Goal: Information Seeking & Learning: Learn about a topic

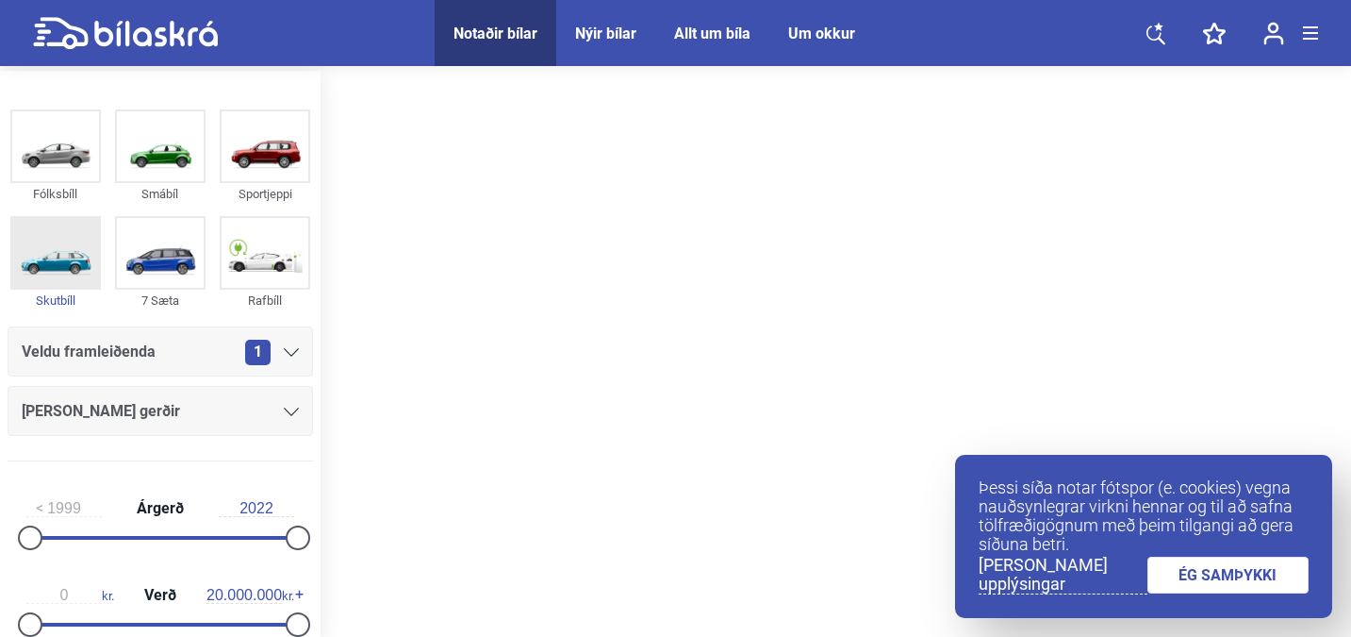
click at [58, 296] on div "Skutbíll" at bounding box center [55, 301] width 91 height 22
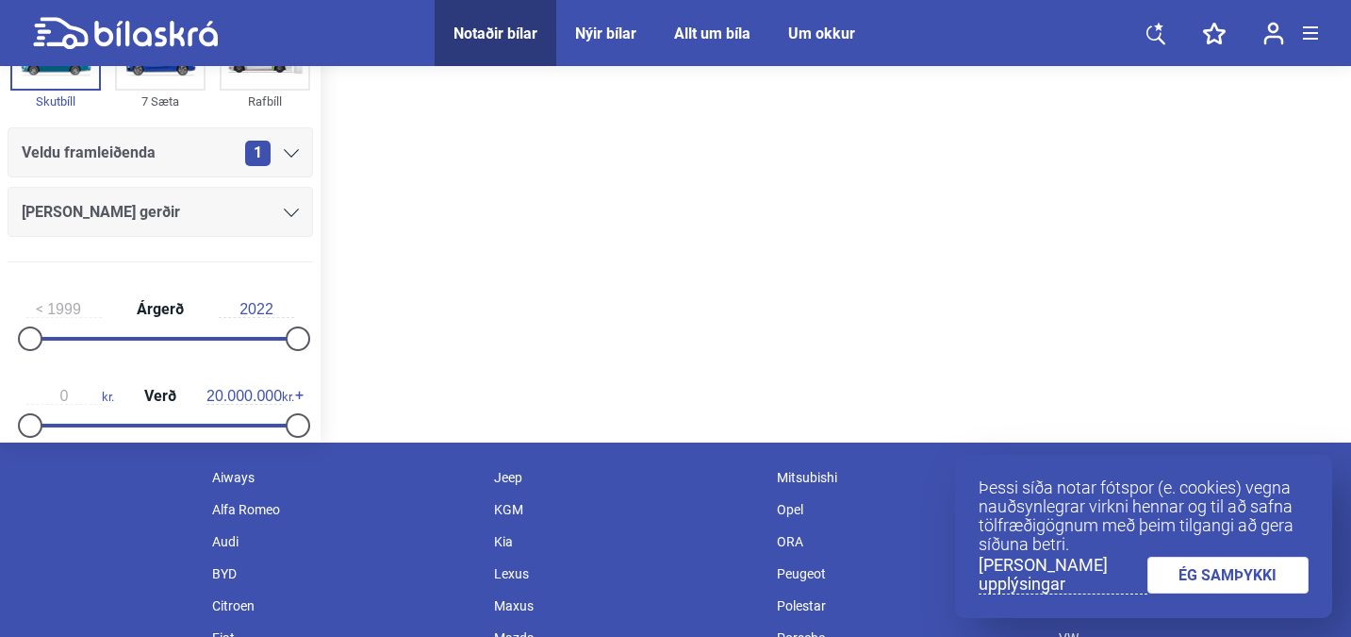
scroll to position [201, 0]
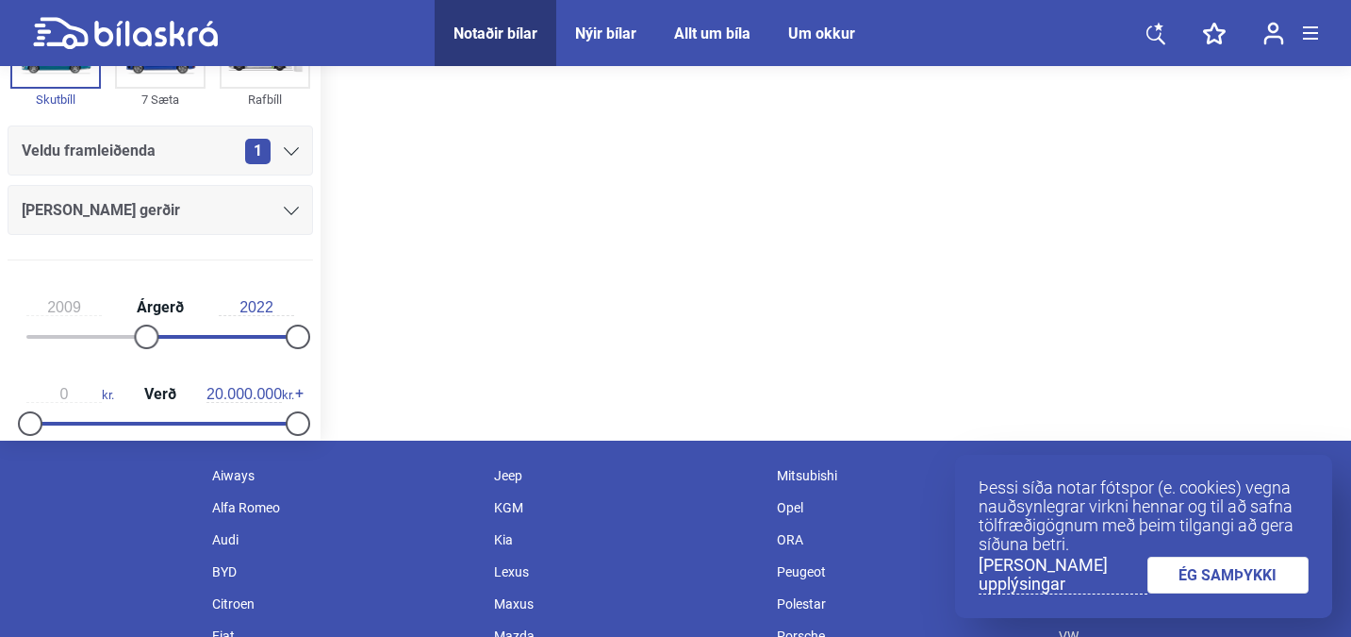
click at [142, 336] on div at bounding box center [218, 337] width 152 height 4
click at [183, 338] on div at bounding box center [160, 337] width 268 height 4
type input "2017"
click at [229, 336] on div at bounding box center [160, 337] width 268 height 4
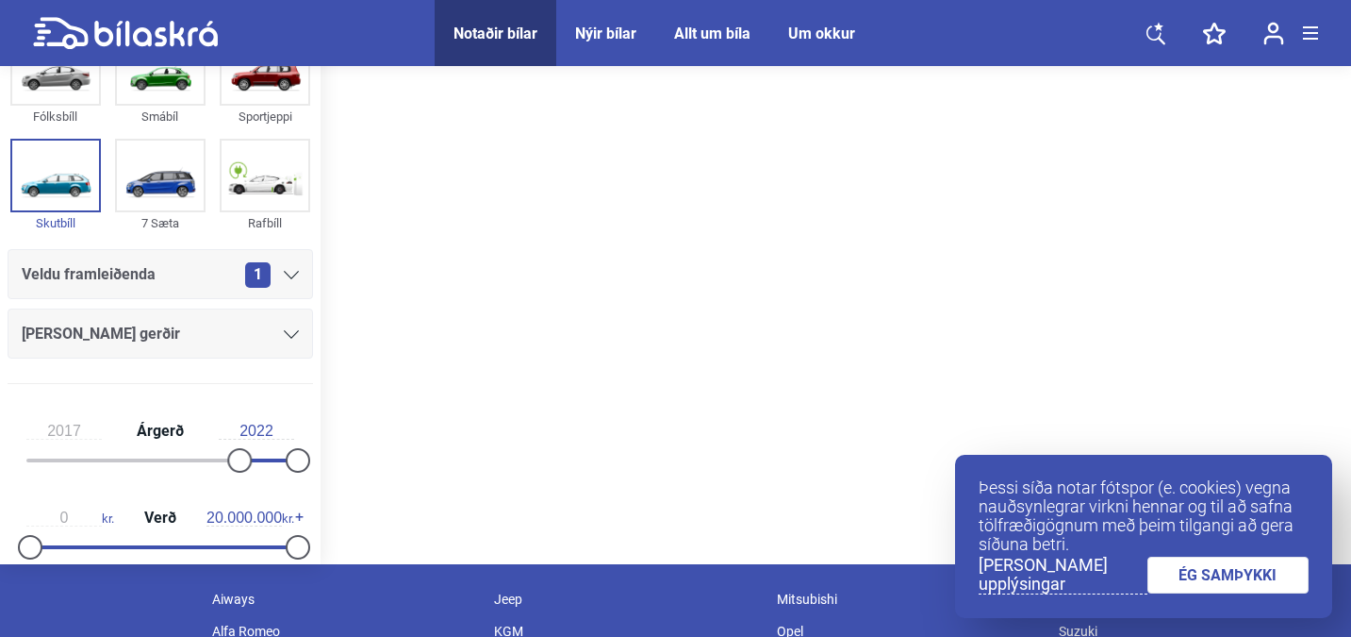
scroll to position [80, 0]
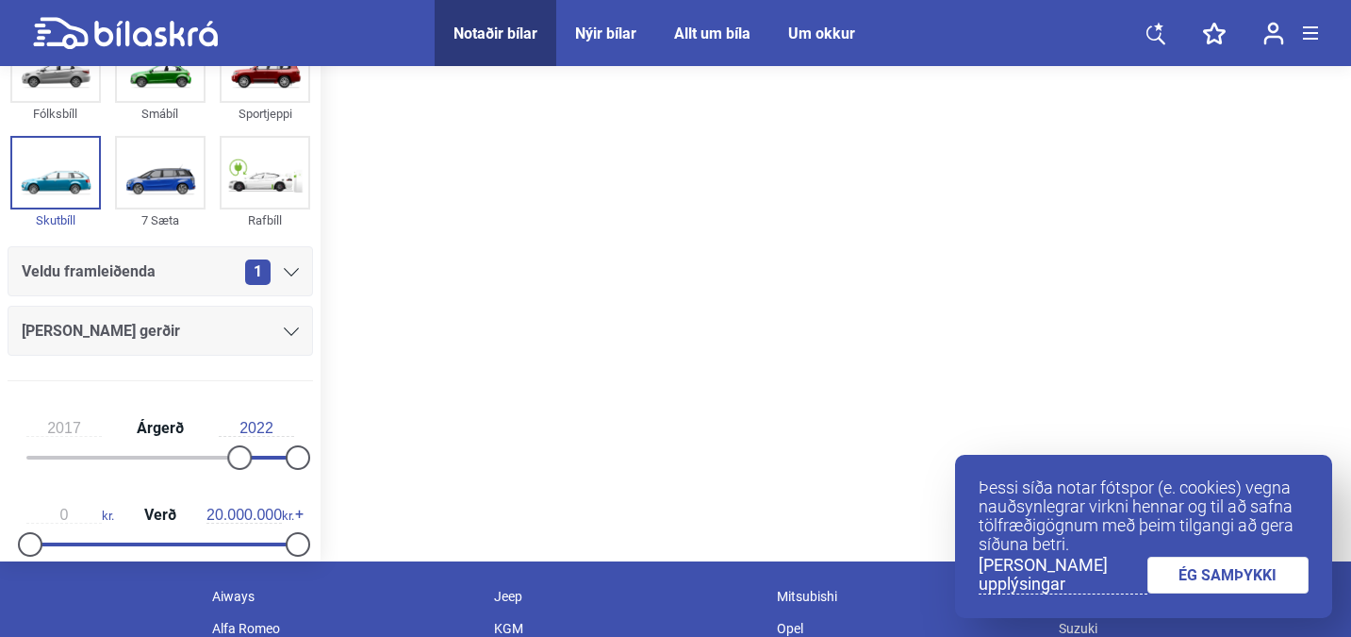
click at [292, 326] on div "[PERSON_NAME] gerðir" at bounding box center [161, 331] width 306 height 50
click at [285, 328] on icon at bounding box center [291, 331] width 15 height 8
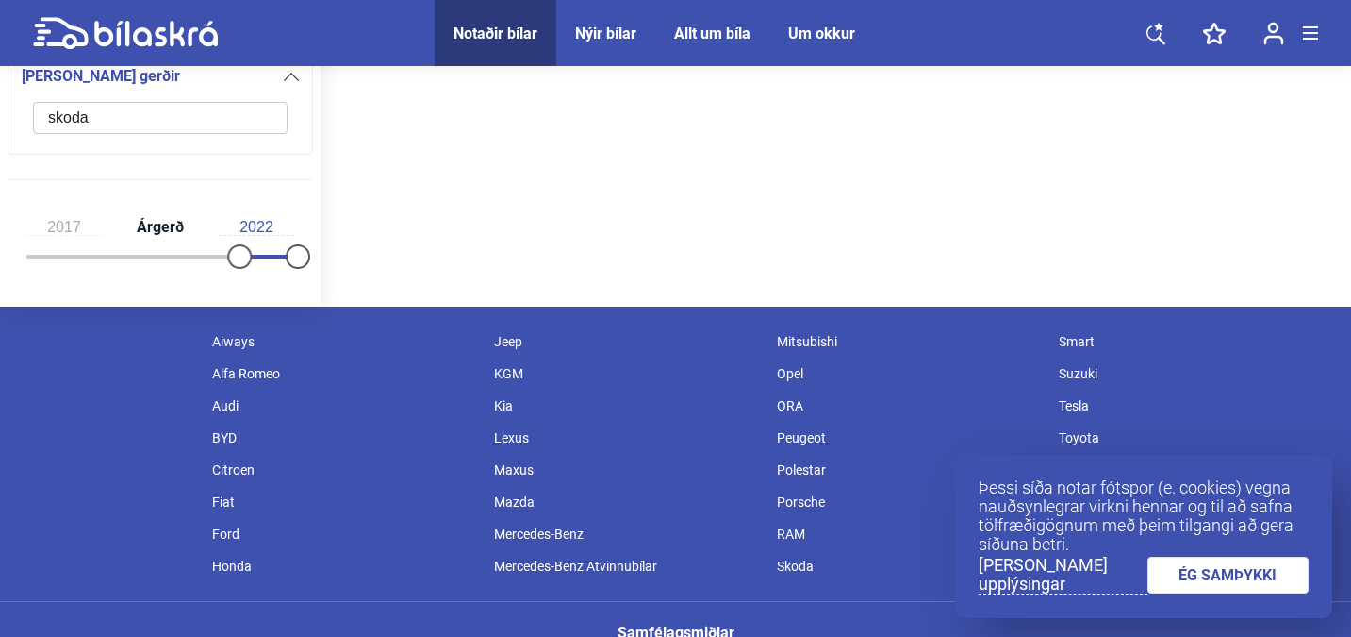
scroll to position [352, 0]
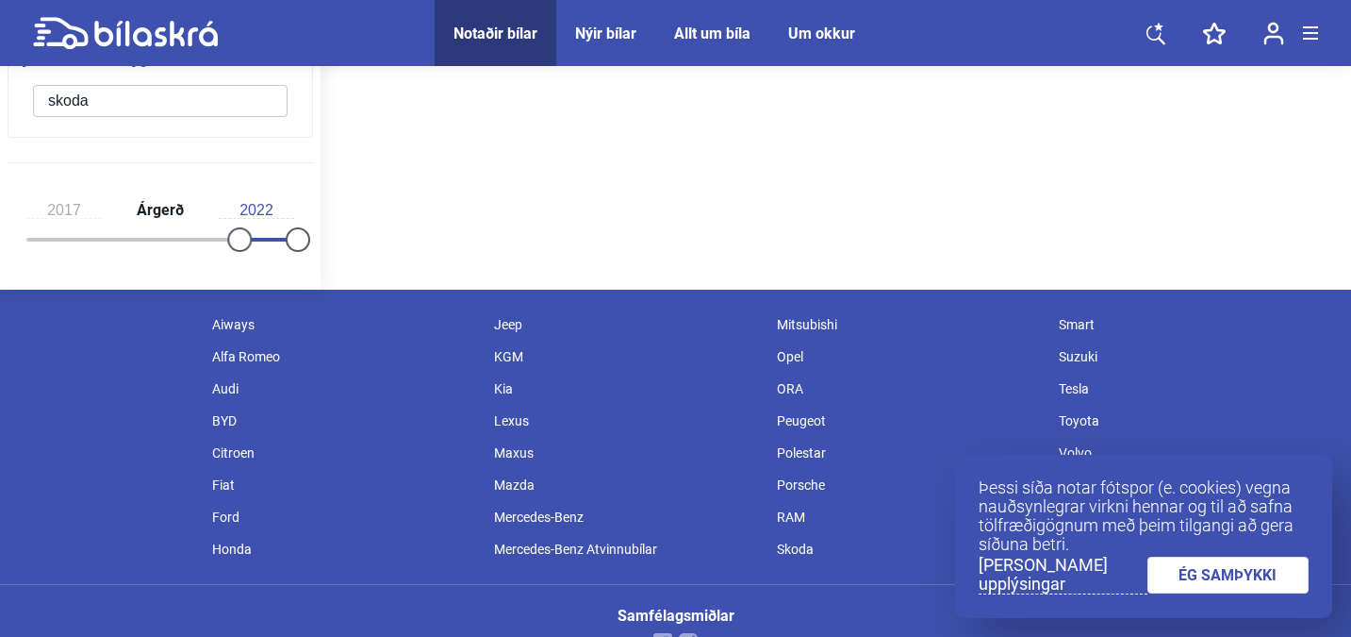
type input "skoda"
click at [1214, 576] on link "ÉG SAMÞYKKI" at bounding box center [1229, 574] width 162 height 37
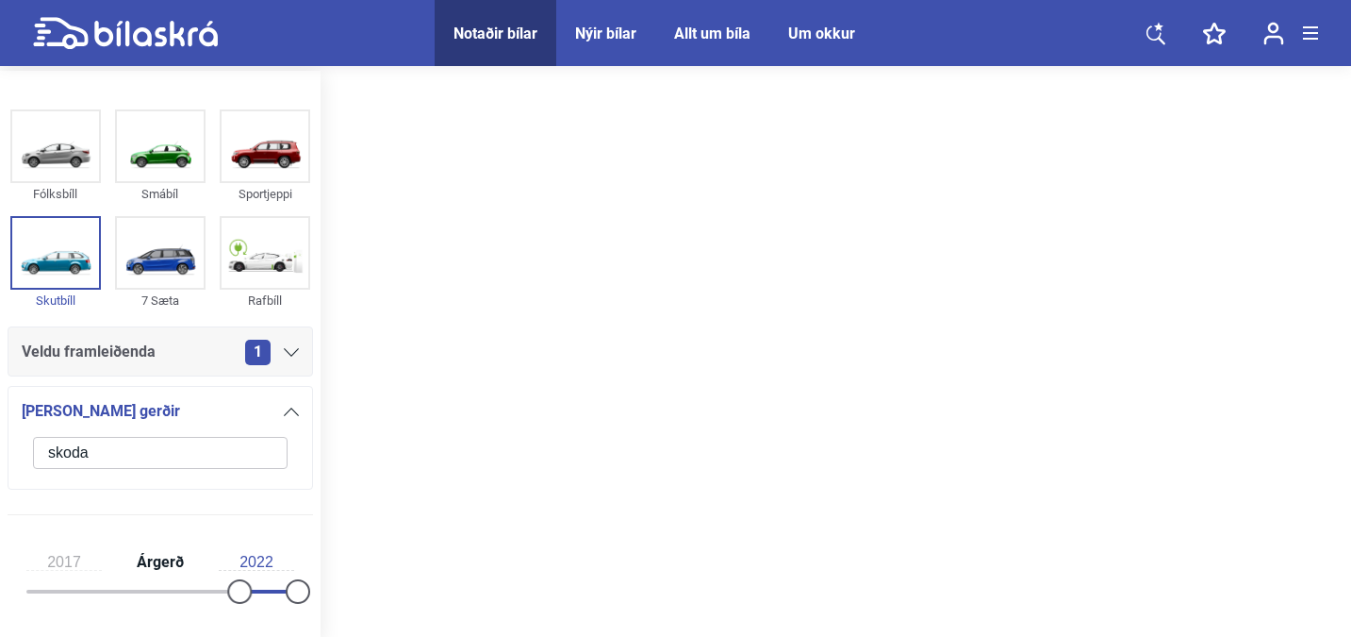
scroll to position [0, 0]
click at [466, 406] on div at bounding box center [836, 356] width 1031 height 571
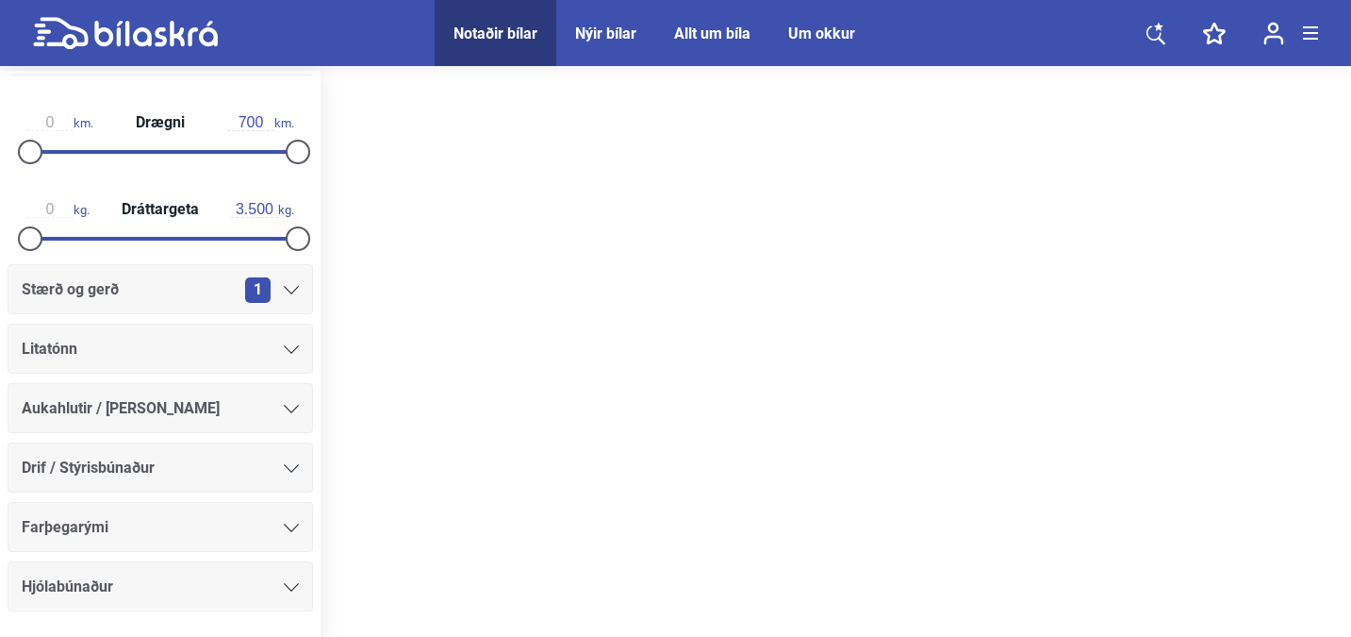
scroll to position [961, 0]
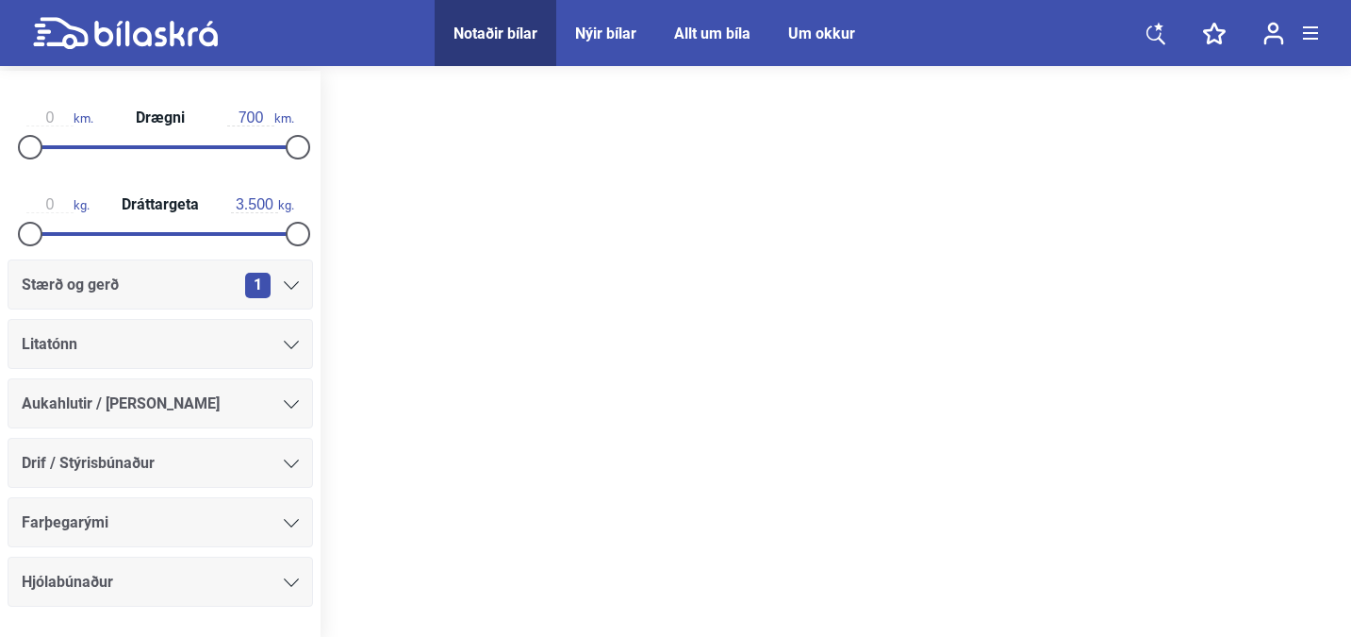
click at [284, 468] on icon at bounding box center [291, 463] width 15 height 8
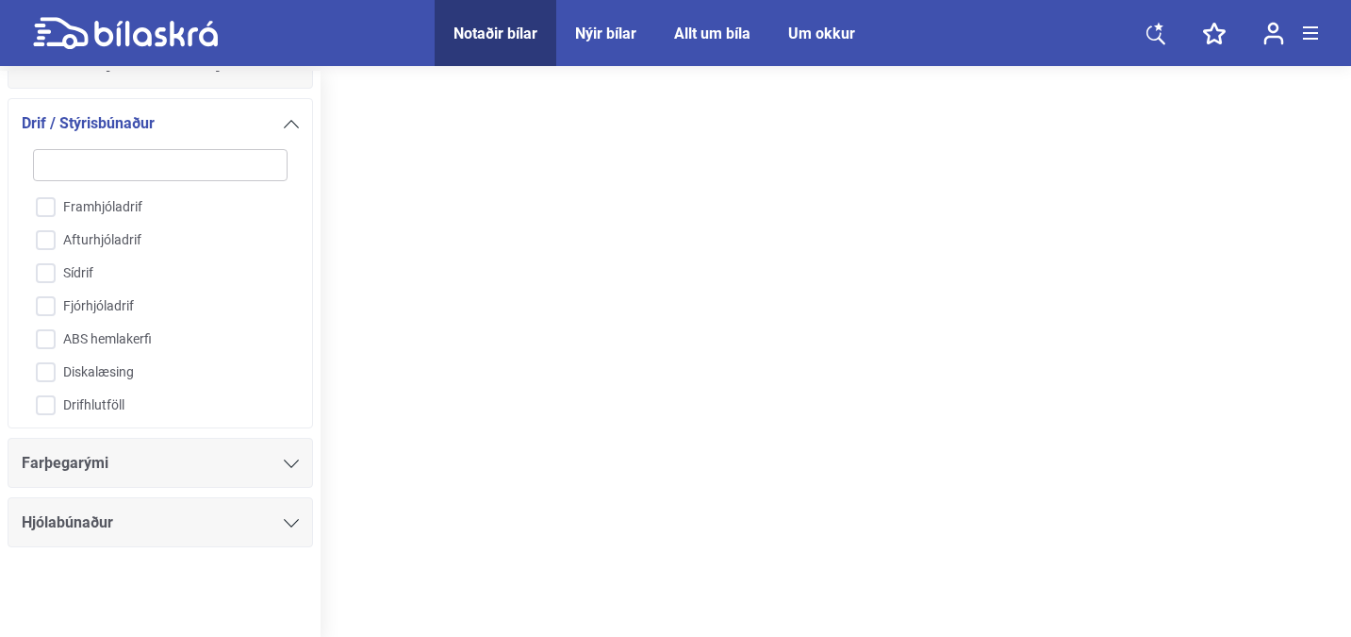
scroll to position [0, 0]
click at [51, 307] on input "Fjórhjóladrif" at bounding box center [148, 306] width 257 height 33
checkbox input "true"
click at [47, 340] on input "ABS hemlakerfi" at bounding box center [148, 339] width 257 height 33
checkbox input "true"
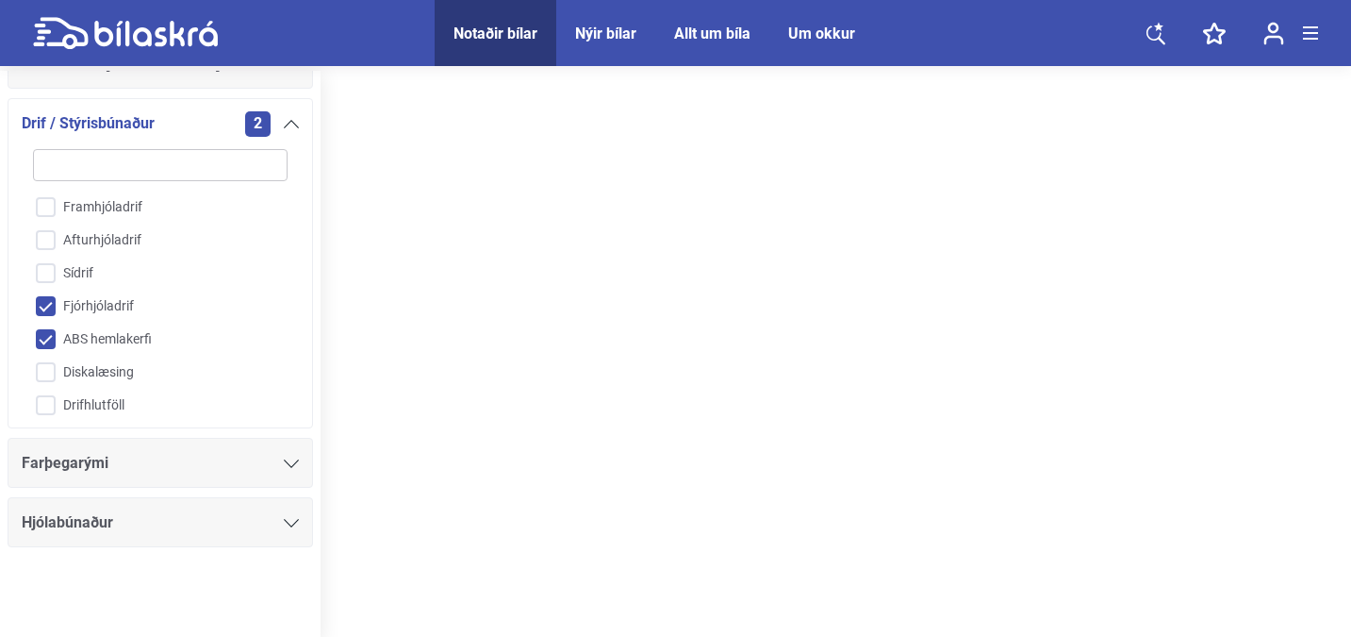
click at [775, 202] on div at bounding box center [836, 356] width 1031 height 571
click at [88, 158] on input "search" at bounding box center [160, 165] width 255 height 32
type input "l"
checkbox input "true"
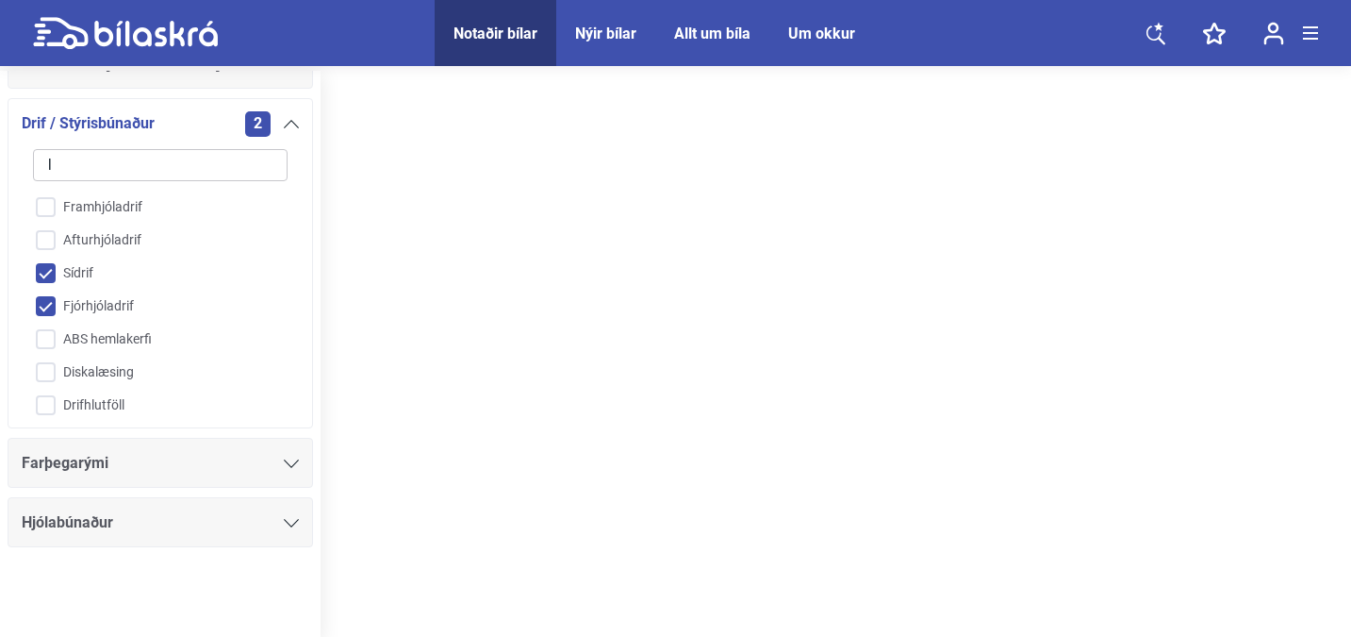
checkbox input "false"
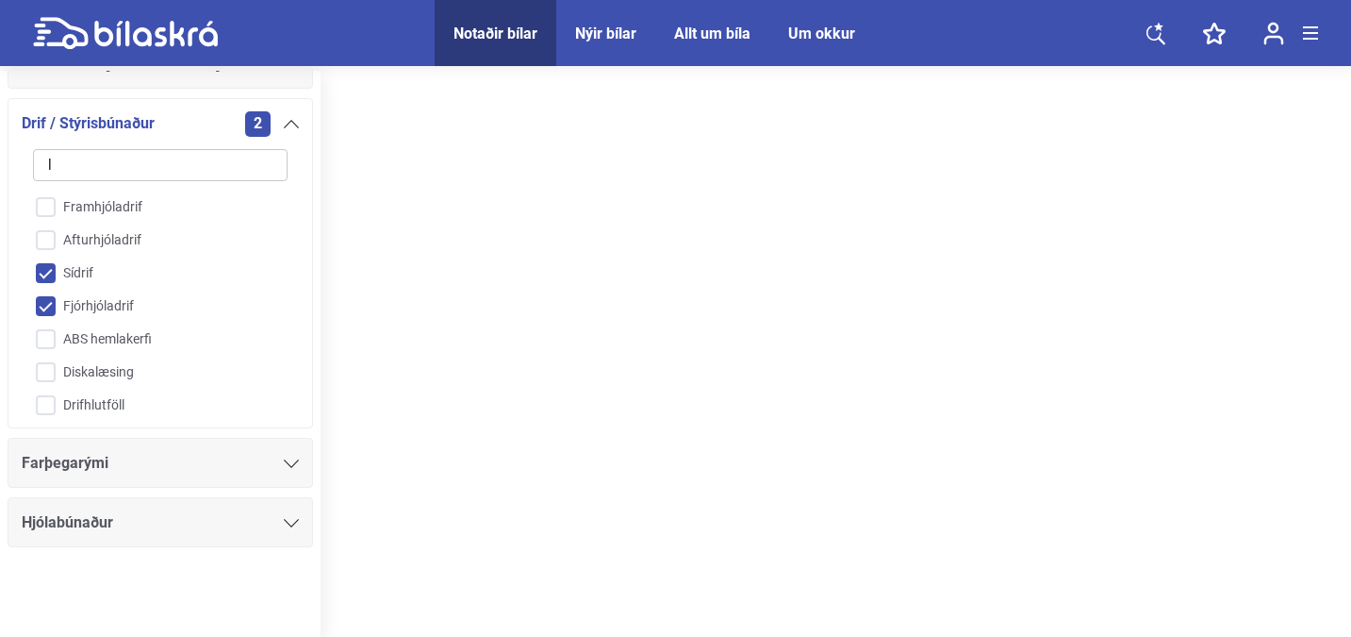
checkbox input "false"
type input "le"
checkbox input "false"
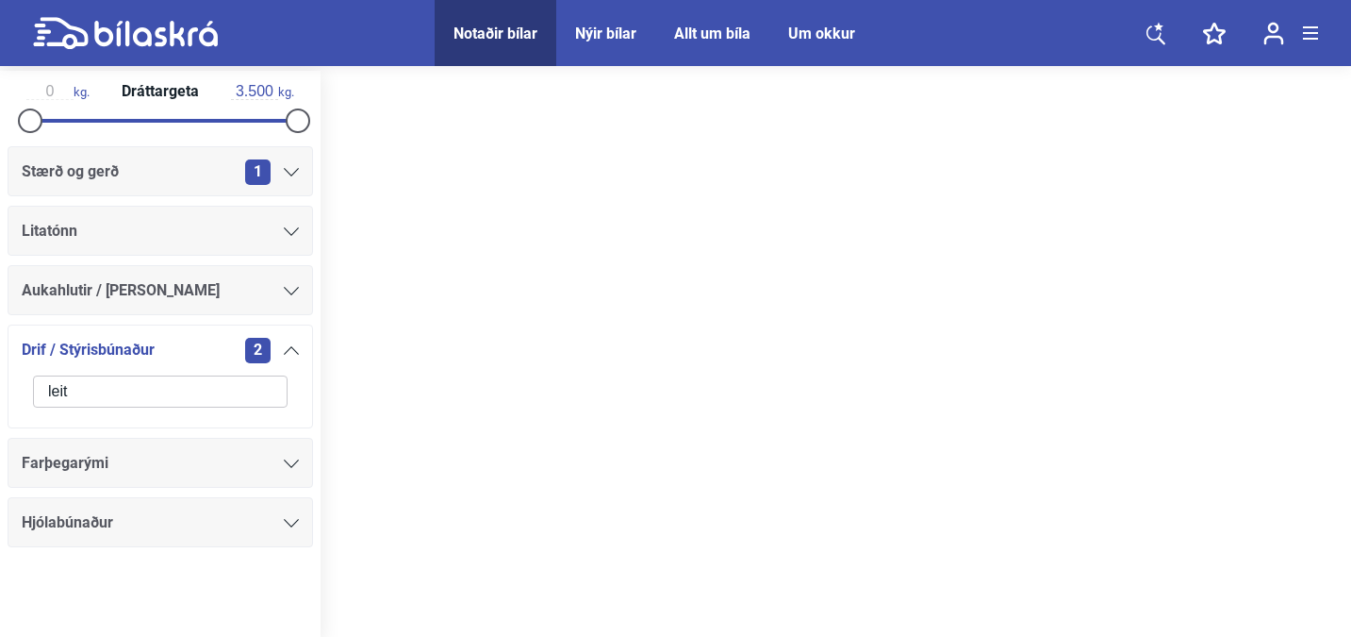
scroll to position [1086, 0]
type input "[PERSON_NAME]"
click button "hreinsa síu" at bounding box center [0, 0] width 0 height 0
type input "1999"
type input "2022"
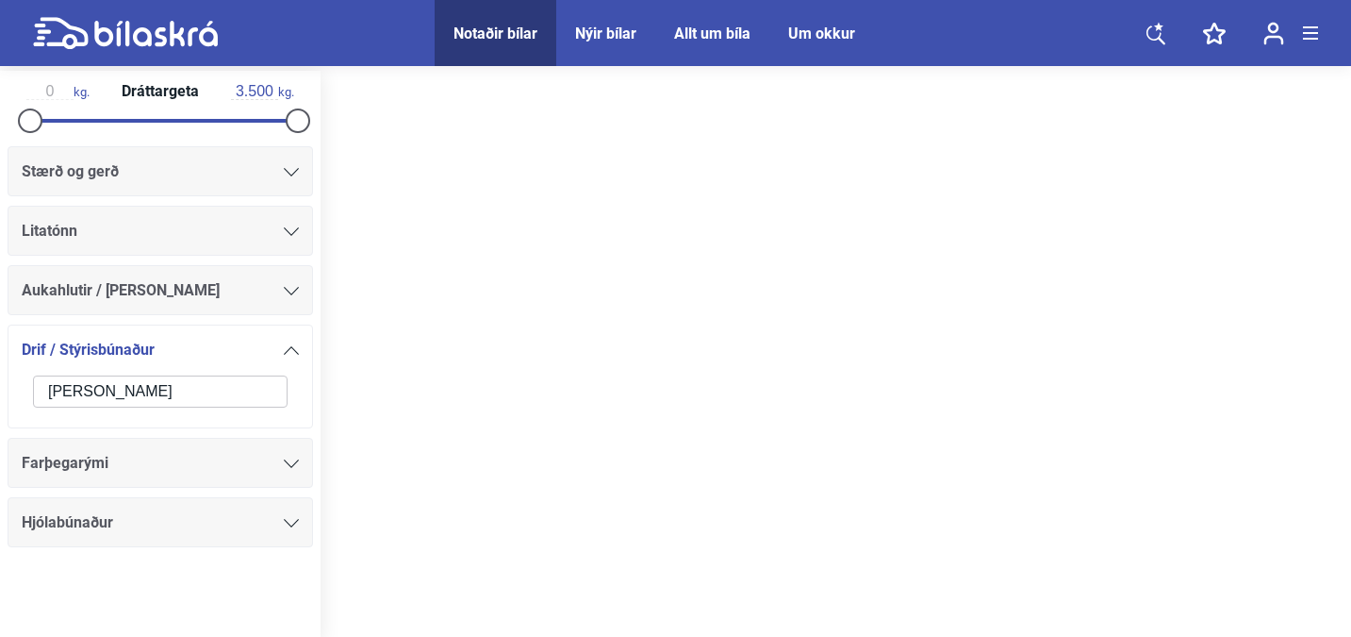
scroll to position [969, 0]
